Goal: Book appointment/travel/reservation

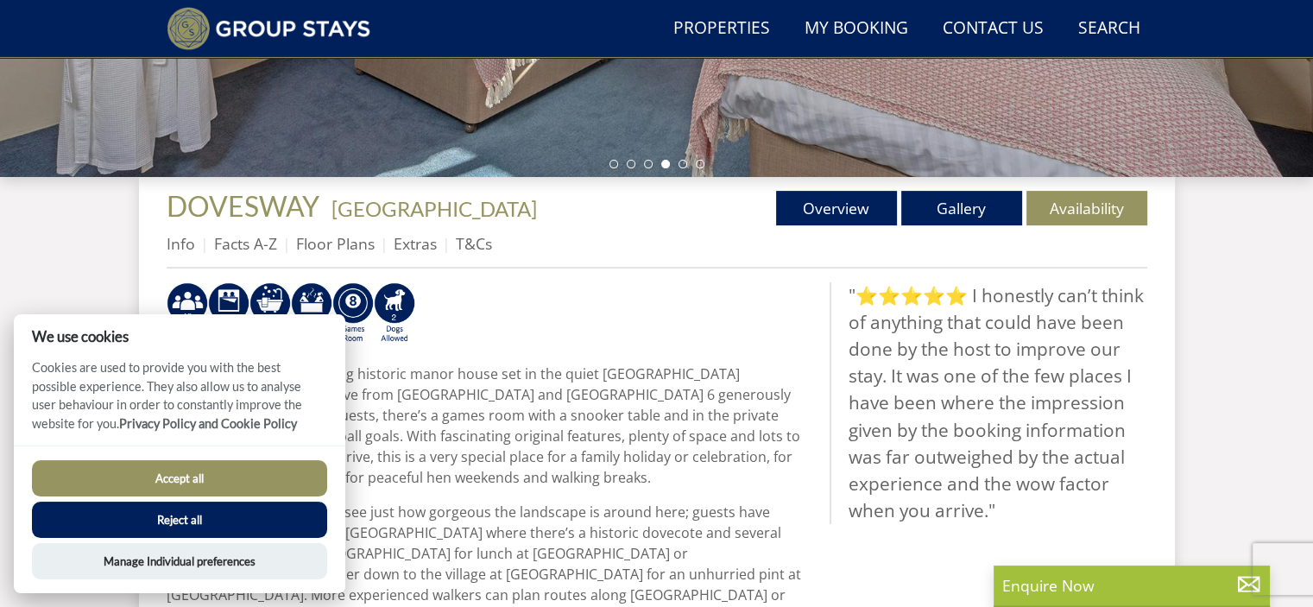
scroll to position [526, 0]
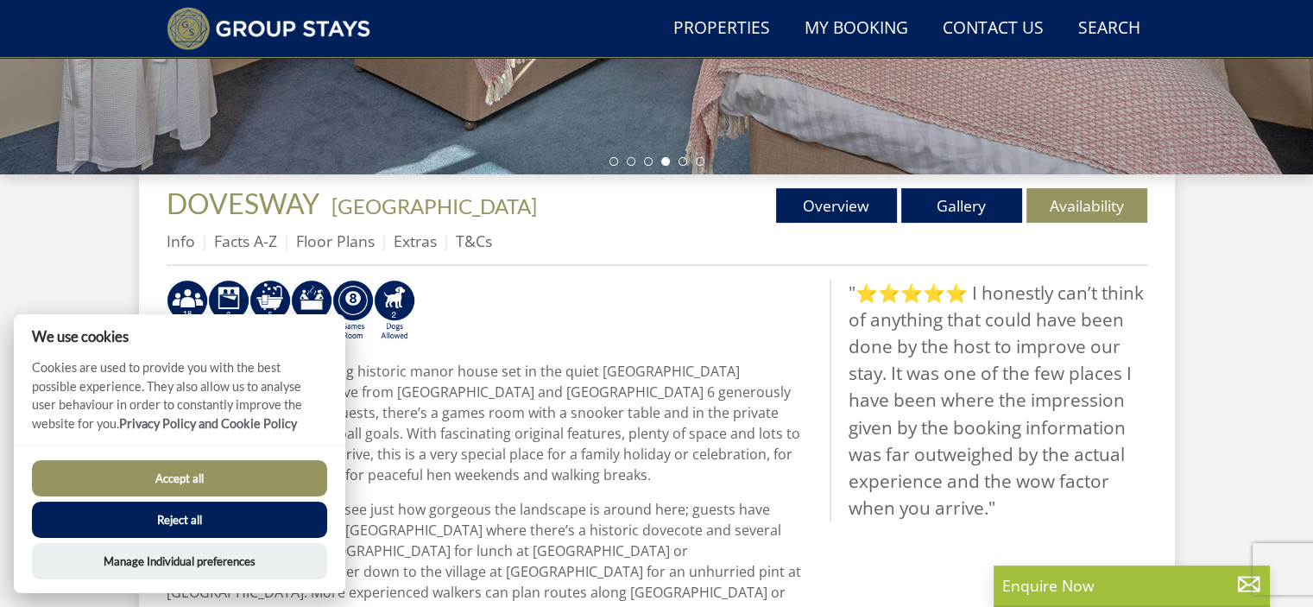
click at [241, 530] on button "Reject all" at bounding box center [179, 519] width 295 height 36
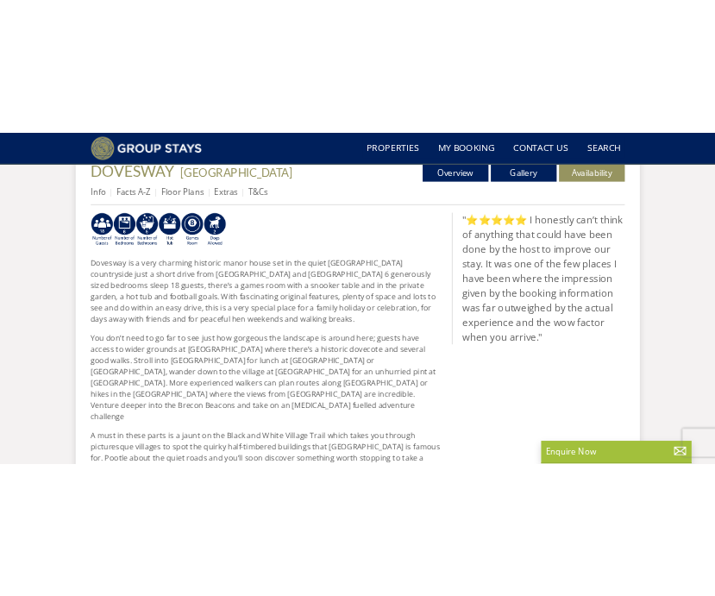
scroll to position [666, 0]
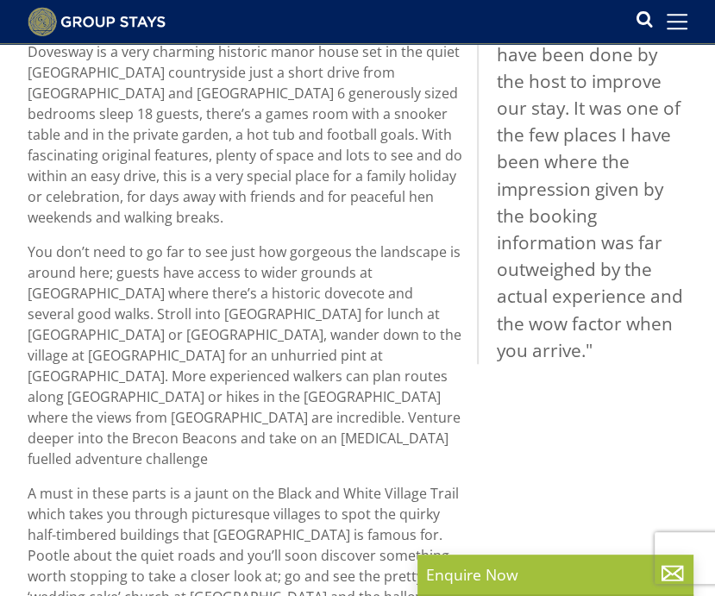
click at [484, 103] on blockquote ""⭐⭐⭐⭐⭐ I honestly can’t think of anything that could have been done by the host…" at bounding box center [582, 162] width 211 height 404
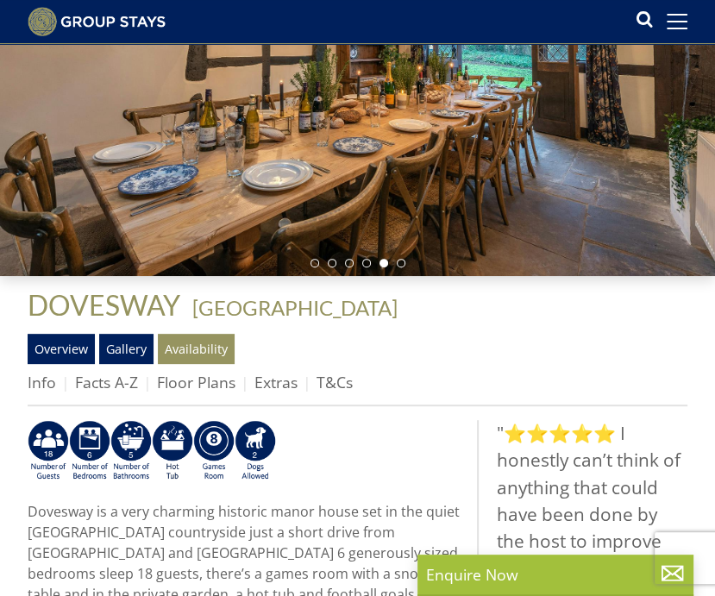
scroll to position [217, 0]
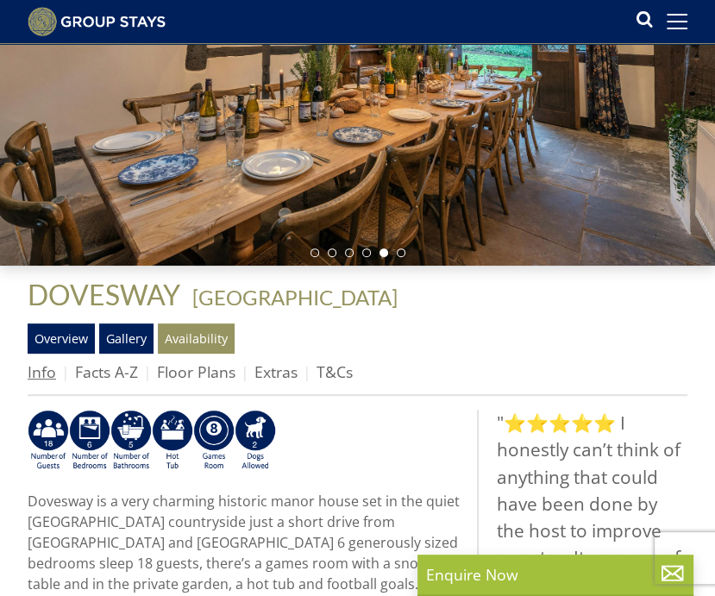
click at [52, 381] on link "Info" at bounding box center [42, 372] width 28 height 21
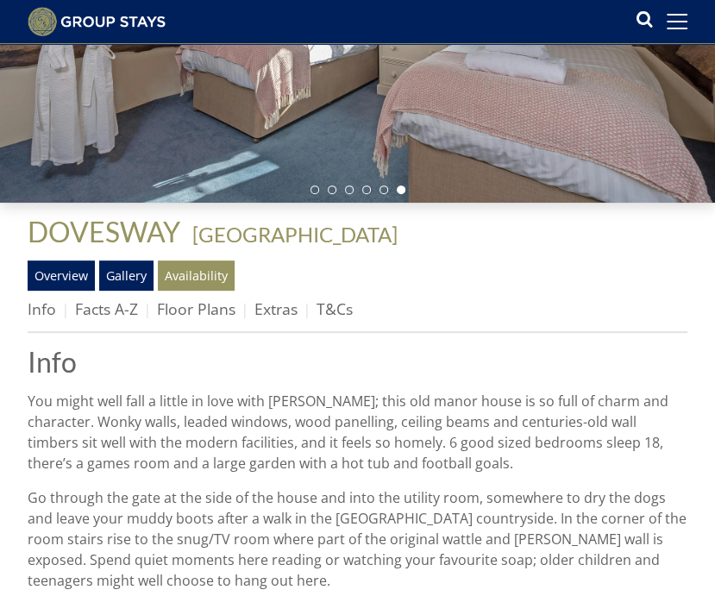
scroll to position [278, 0]
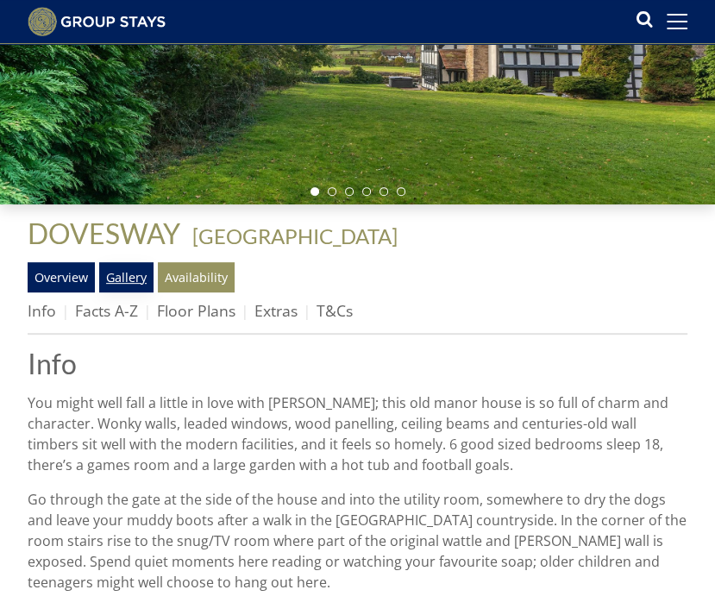
click at [132, 286] on link "Gallery" at bounding box center [126, 276] width 54 height 29
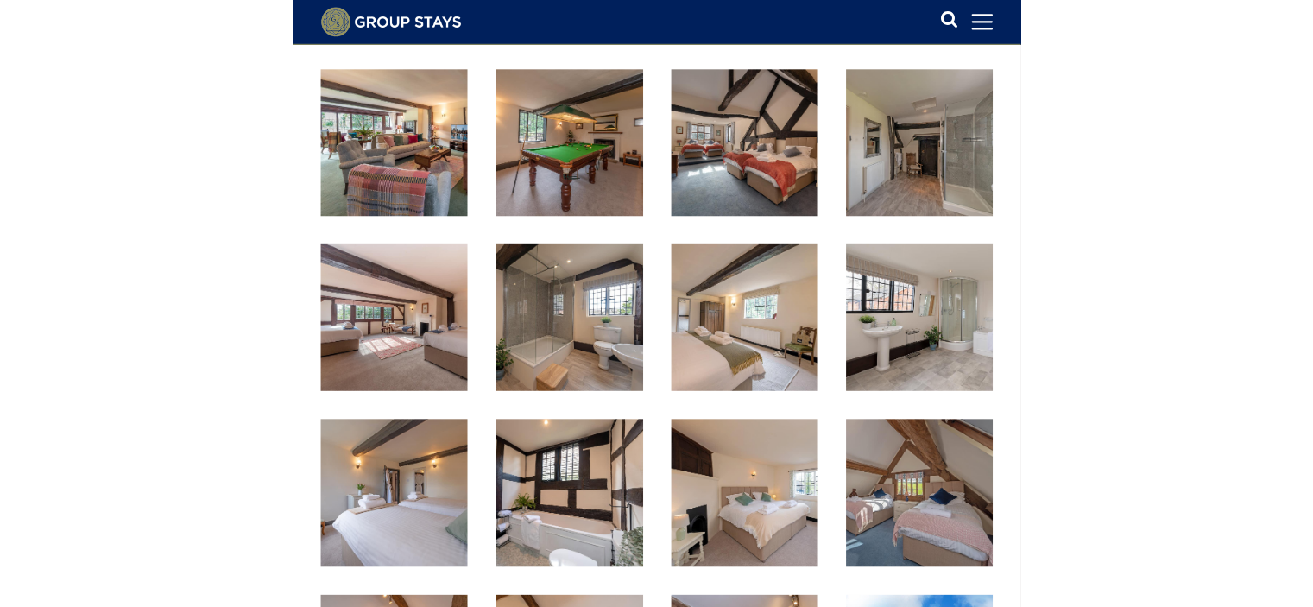
scroll to position [1093, 0]
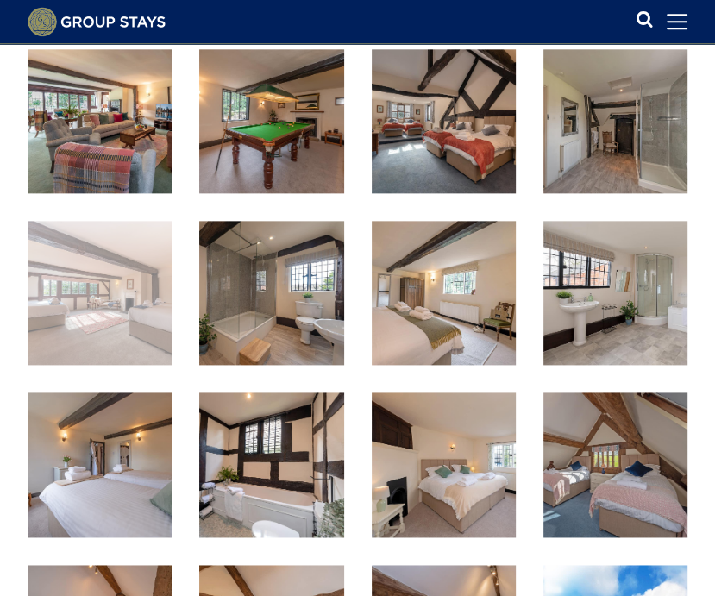
click at [93, 296] on img at bounding box center [100, 293] width 144 height 144
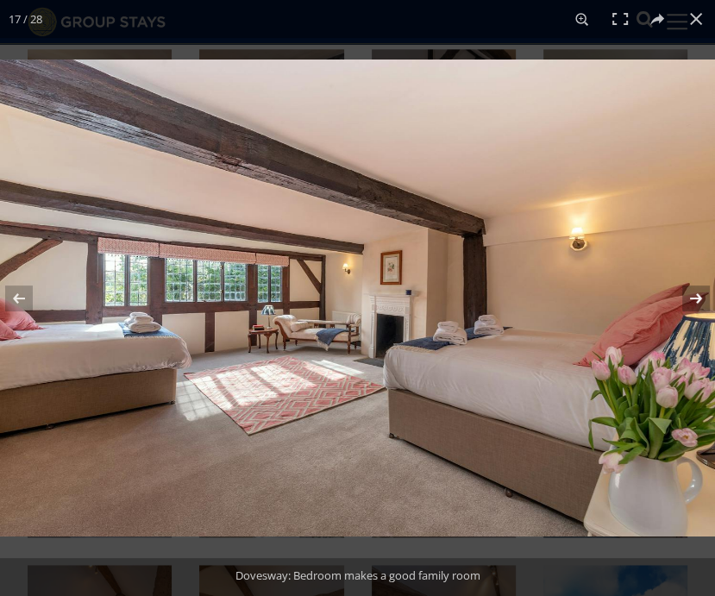
click at [673, 286] on button at bounding box center [685, 298] width 60 height 86
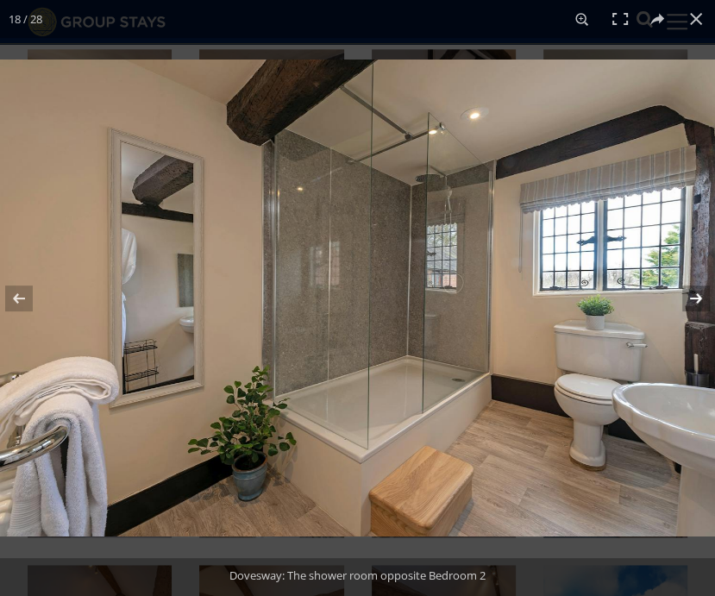
click at [673, 286] on button at bounding box center [685, 298] width 60 height 86
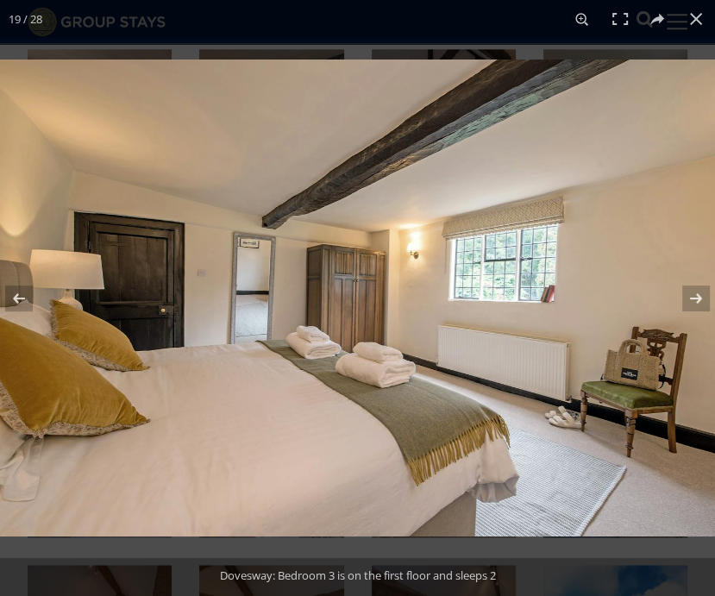
click at [131, 317] on img at bounding box center [357, 298] width 715 height 477
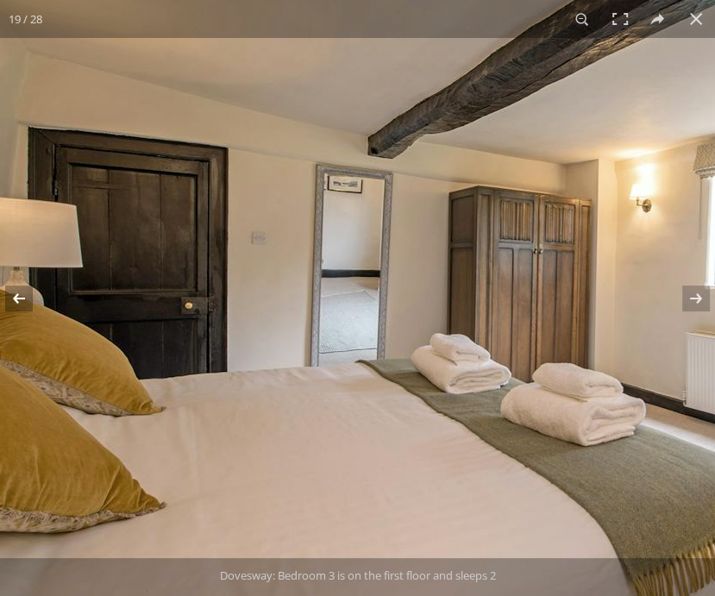
click at [25, 302] on button at bounding box center [30, 298] width 60 height 86
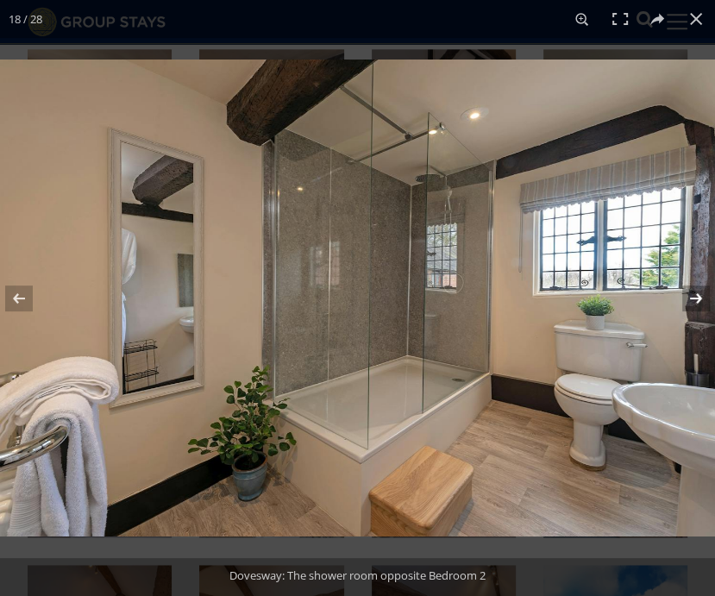
click at [664, 303] on button at bounding box center [685, 298] width 60 height 86
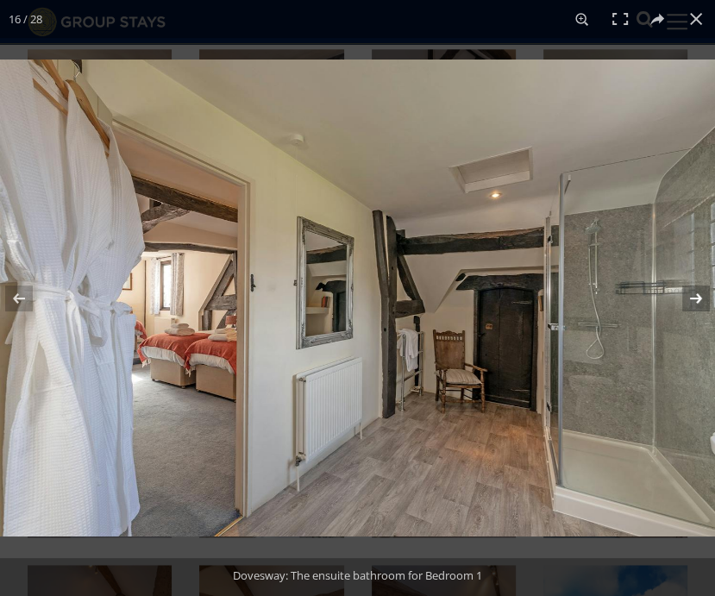
click at [666, 299] on button at bounding box center [685, 298] width 60 height 86
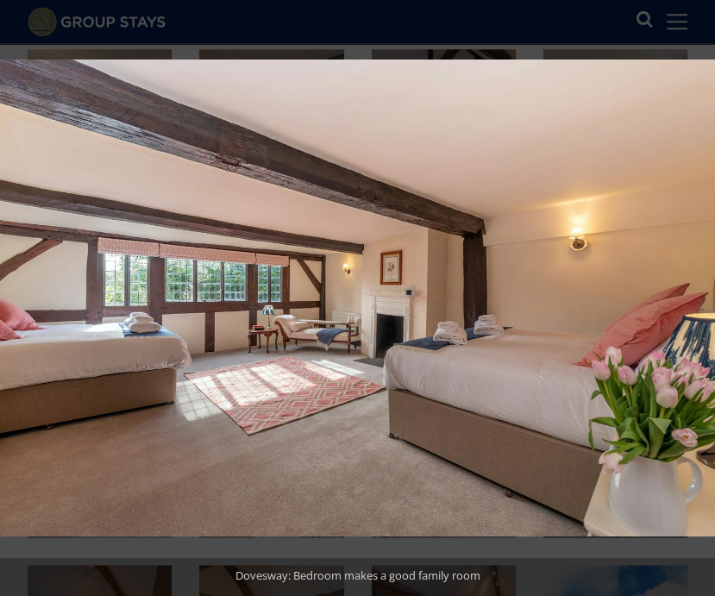
click at [666, 299] on button at bounding box center [685, 298] width 60 height 86
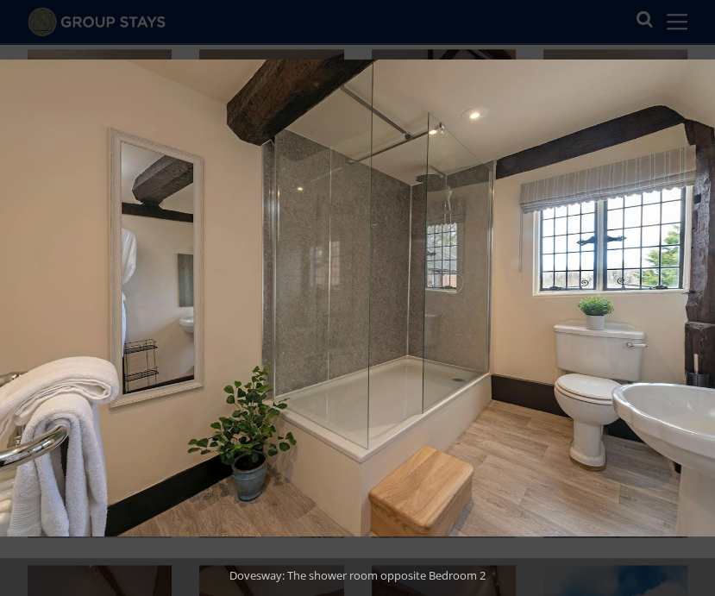
click at [666, 299] on button at bounding box center [685, 298] width 60 height 86
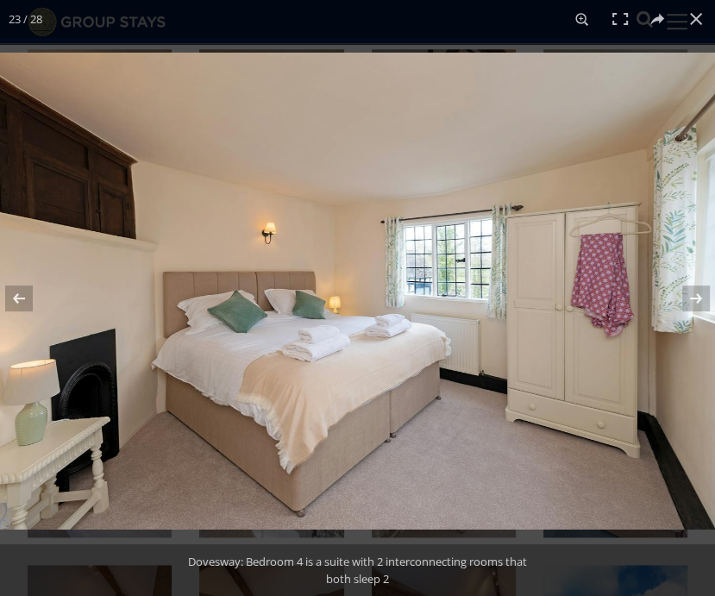
click at [687, 356] on img at bounding box center [357, 291] width 715 height 477
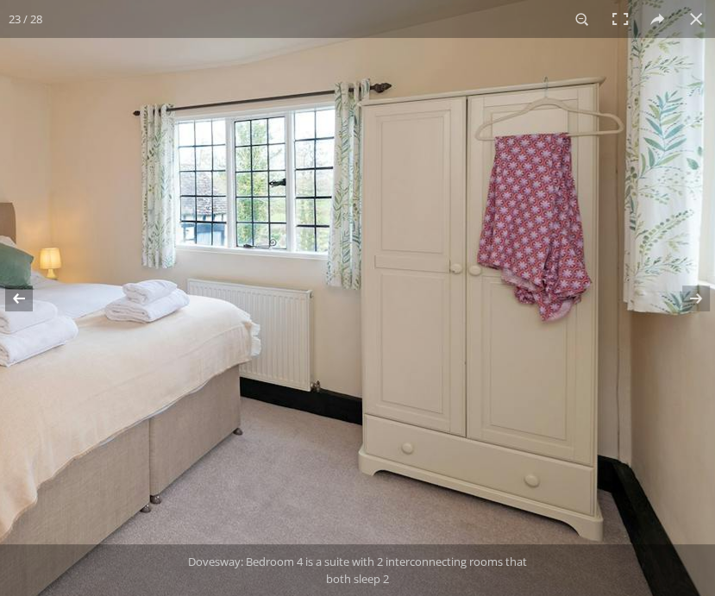
click at [29, 295] on button at bounding box center [30, 298] width 60 height 86
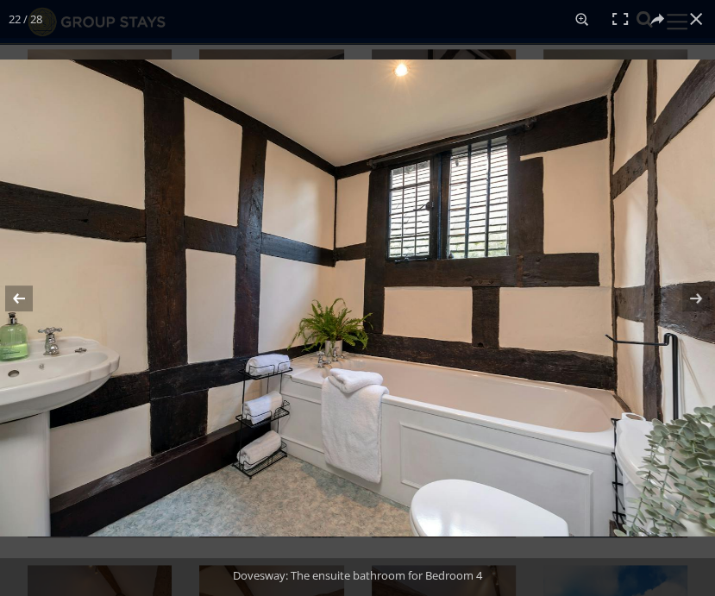
click at [29, 295] on button at bounding box center [30, 298] width 60 height 86
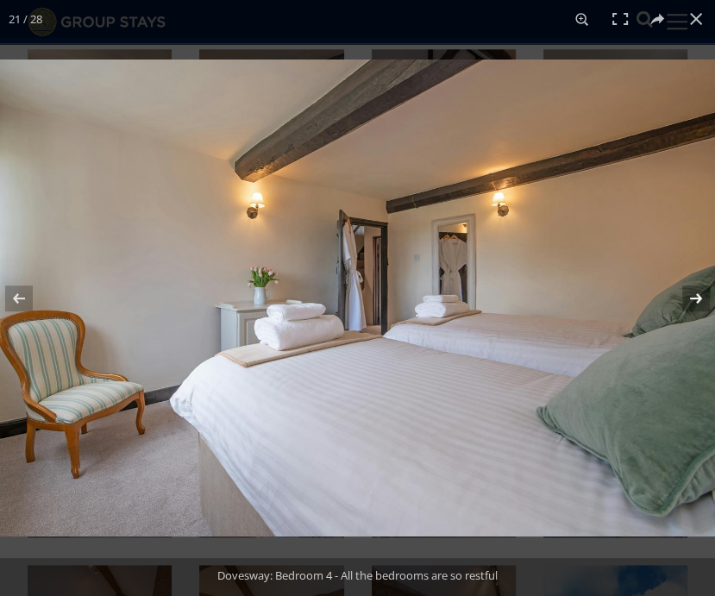
click at [659, 303] on button at bounding box center [685, 298] width 60 height 86
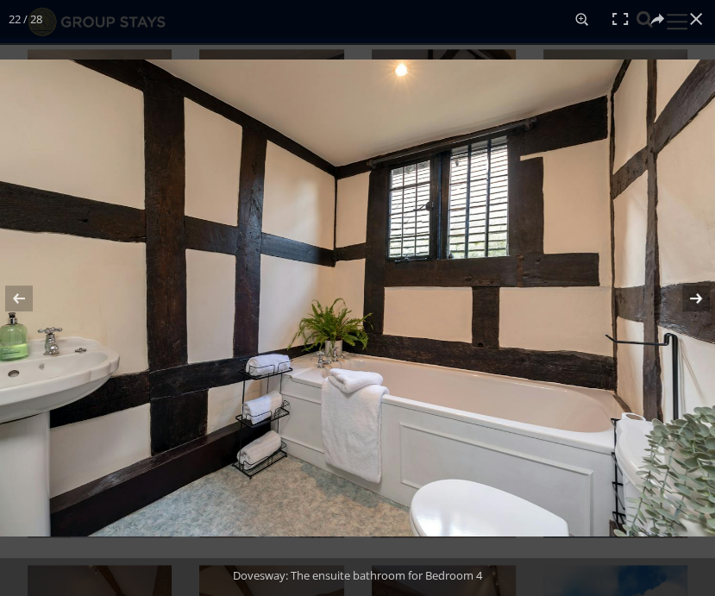
click at [659, 303] on button at bounding box center [685, 298] width 60 height 86
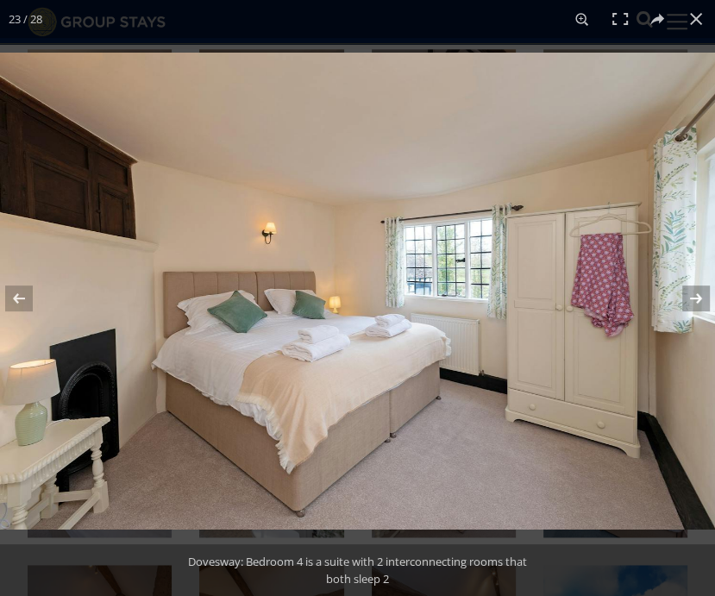
click at [659, 303] on button at bounding box center [685, 298] width 60 height 86
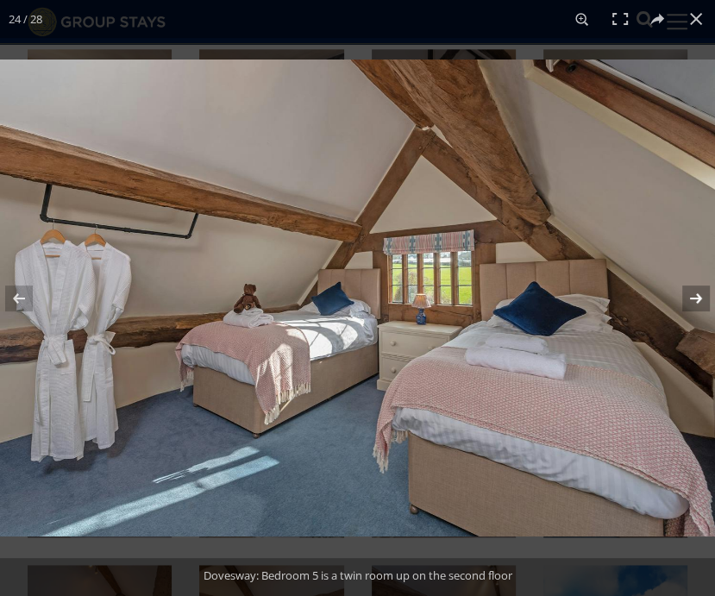
click at [659, 303] on button at bounding box center [685, 298] width 60 height 86
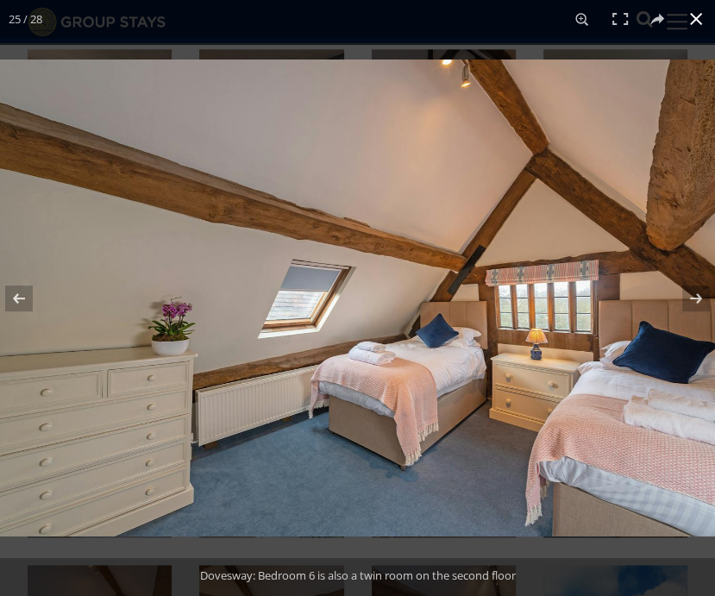
click at [331, 33] on div "25 / 28" at bounding box center [357, 19] width 715 height 38
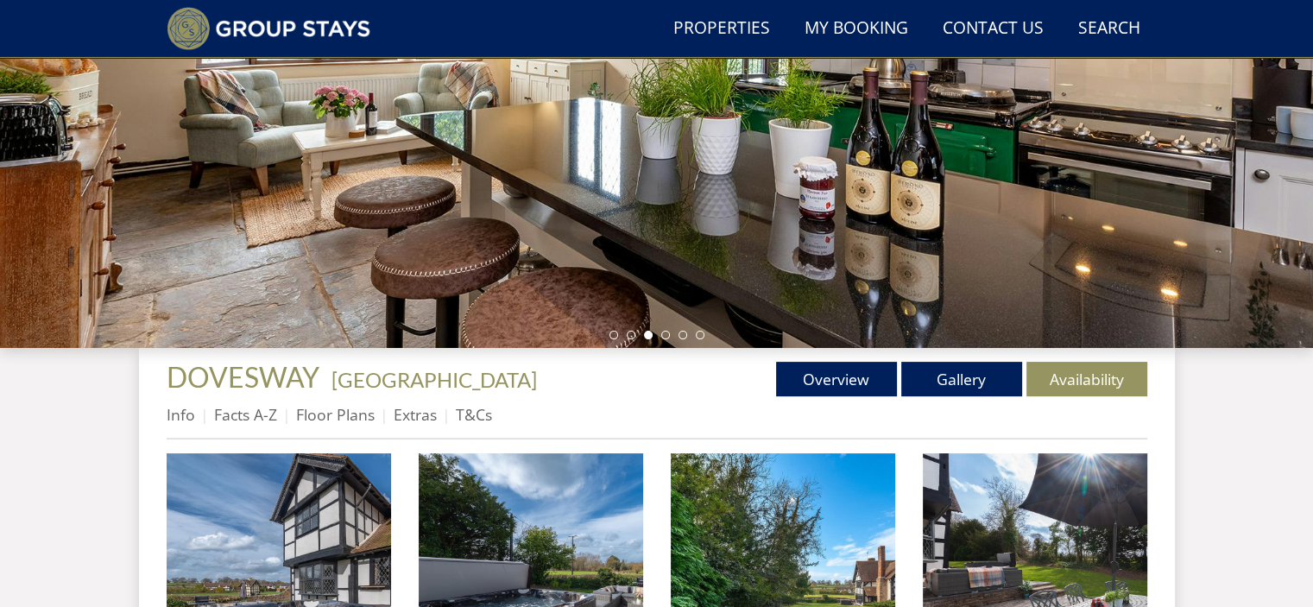
scroll to position [387, 0]
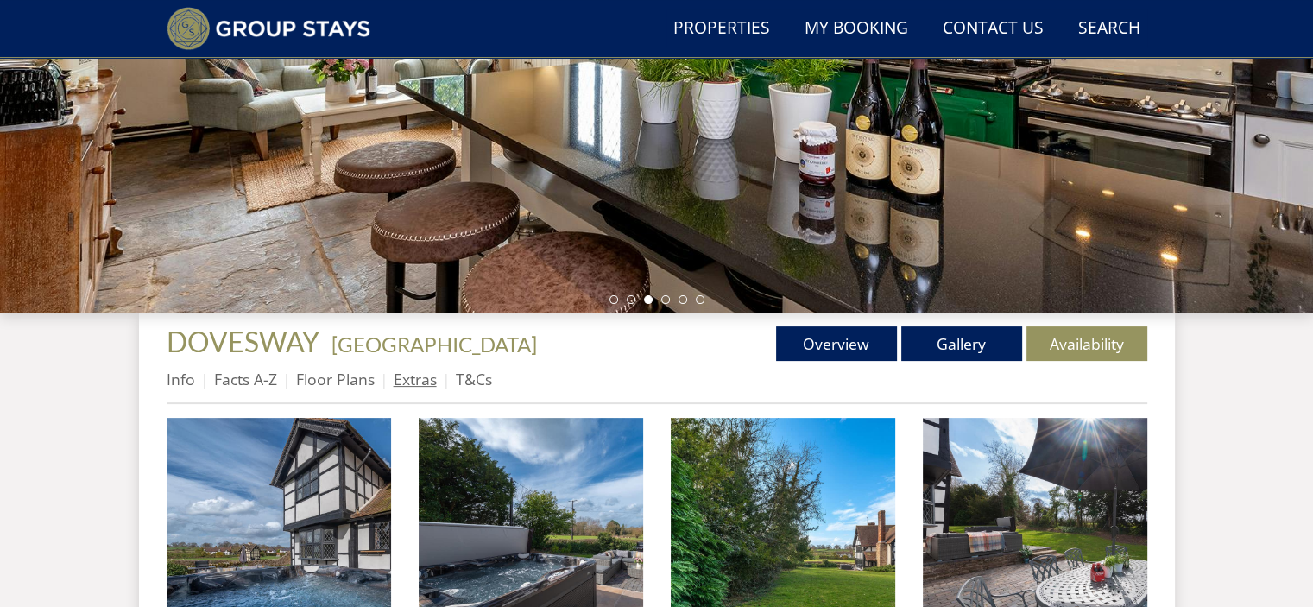
click at [406, 387] on link "Extras" at bounding box center [415, 378] width 43 height 21
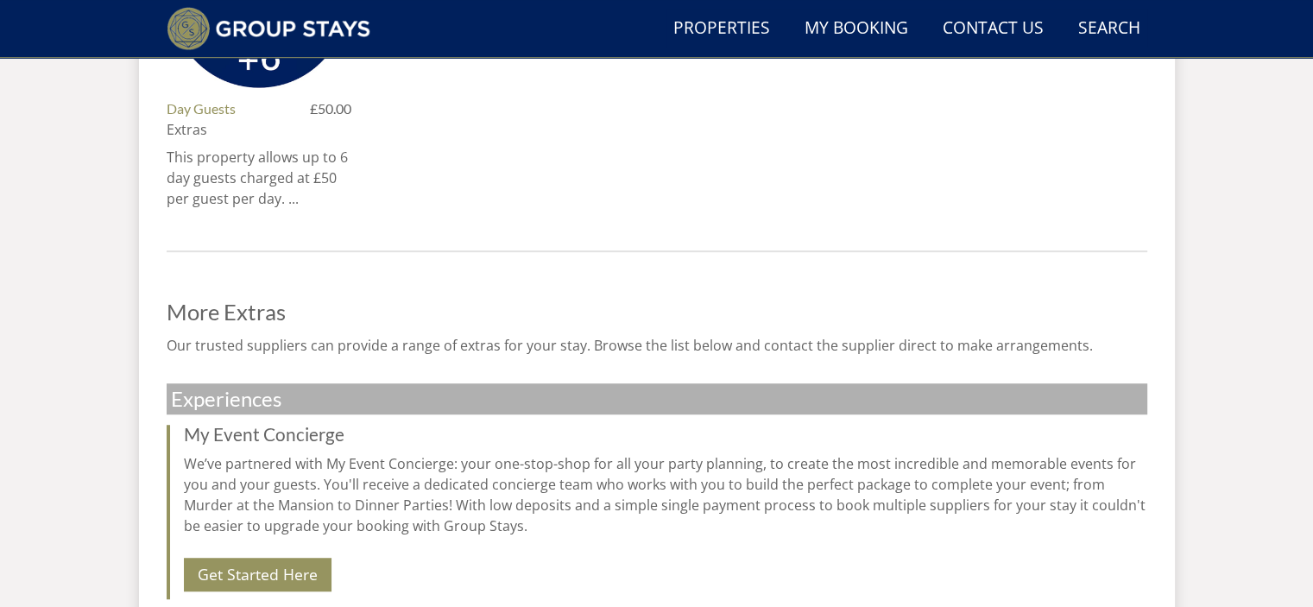
scroll to position [1024, 0]
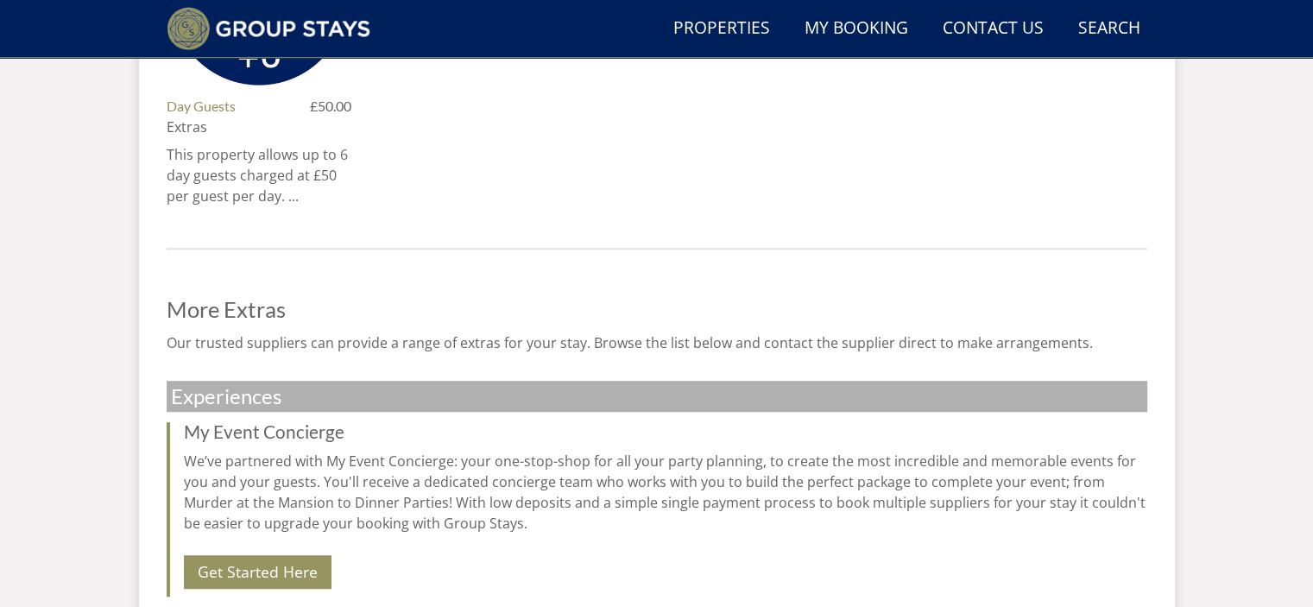
click at [290, 192] on p "This property allows up to 6 day guests charged at £50 per guest per day. ..." at bounding box center [259, 175] width 185 height 62
click at [249, 162] on p "This property allows up to 6 day guests charged at £50 per guest per day. ..." at bounding box center [259, 175] width 185 height 62
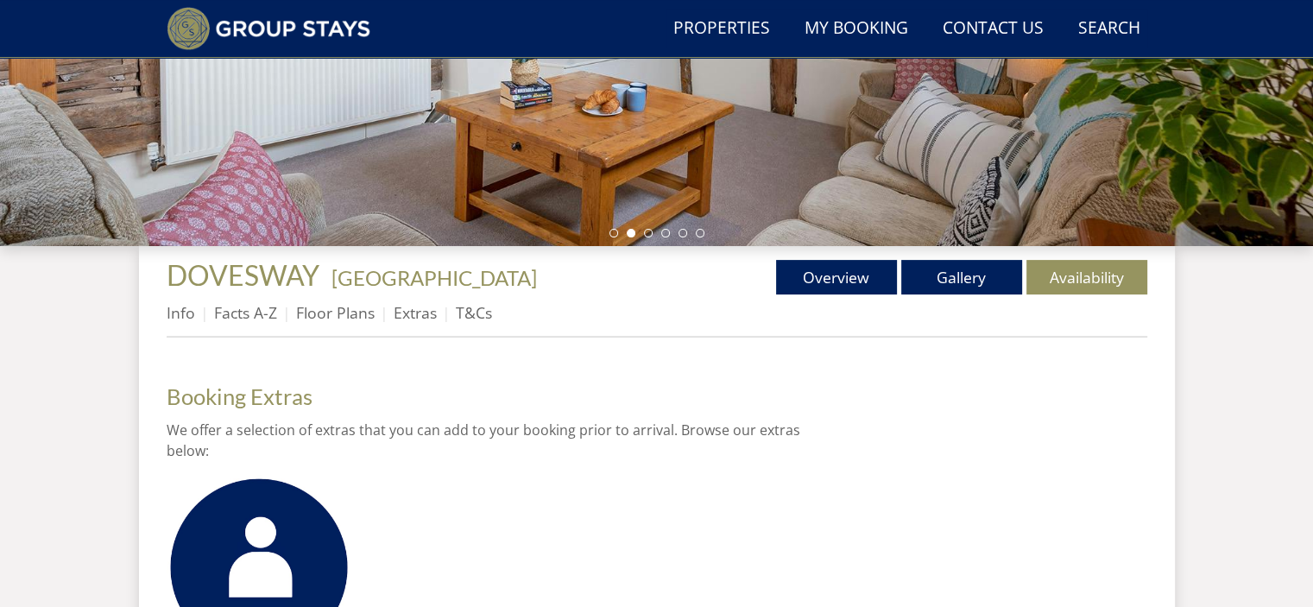
scroll to position [450, 0]
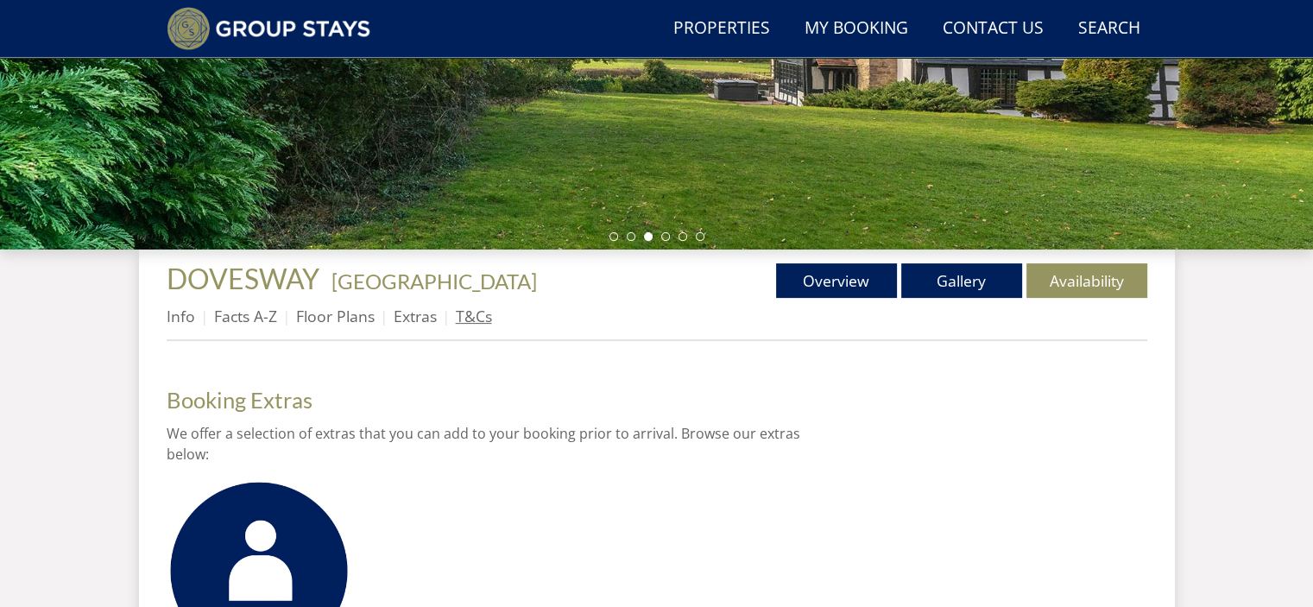
click at [462, 319] on link "T&Cs" at bounding box center [474, 315] width 36 height 21
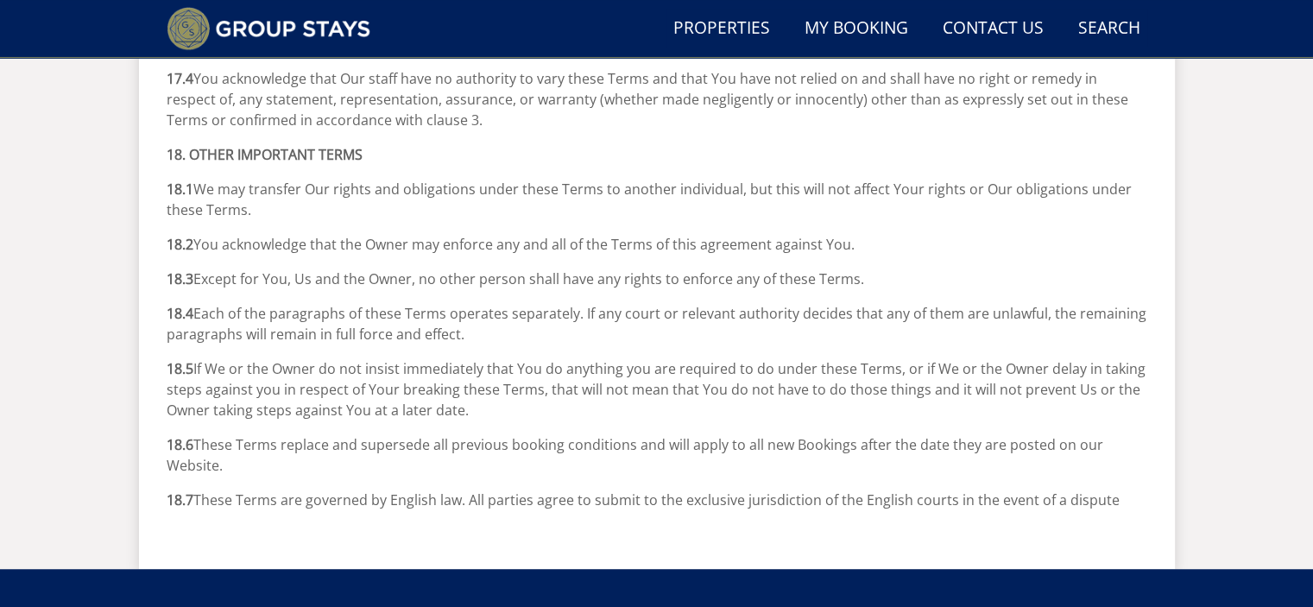
scroll to position [7731, 0]
